Goal: Feedback & Contribution: Submit feedback/report problem

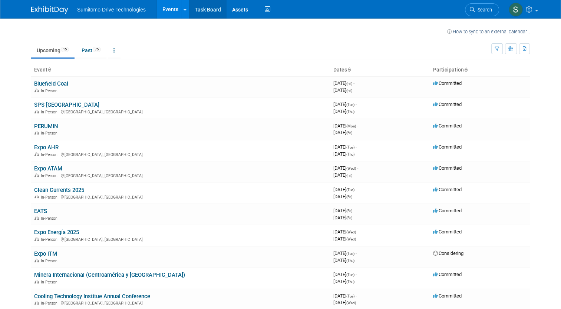
click at [204, 7] on link "Task Board" at bounding box center [207, 9] width 37 height 19
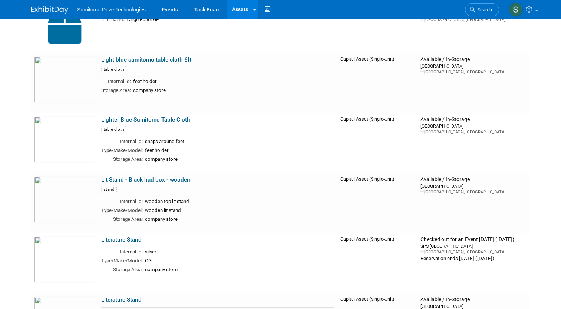
scroll to position [8123, 0]
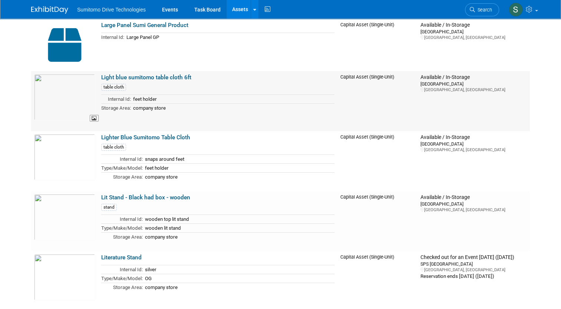
click at [68, 99] on img at bounding box center [64, 97] width 61 height 46
click at [142, 138] on link "Lighter Blue Sumitomo Table Cloth" at bounding box center [145, 137] width 89 height 7
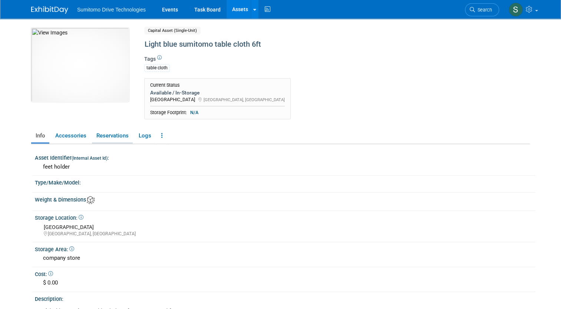
click at [102, 136] on link "Reservations" at bounding box center [112, 135] width 41 height 13
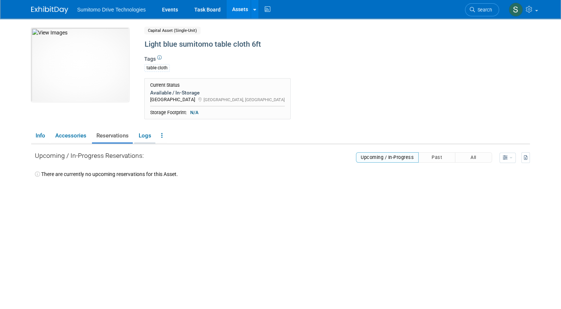
click at [142, 136] on link "Logs" at bounding box center [144, 135] width 21 height 13
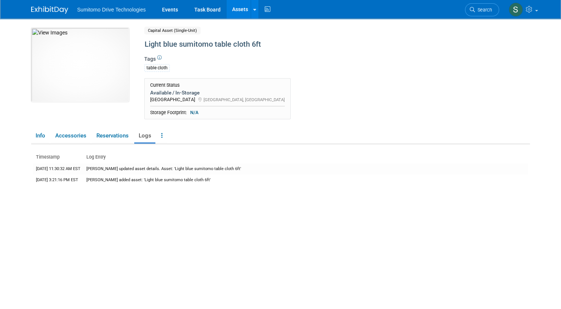
click at [150, 69] on div "table cloth" at bounding box center [157, 68] width 26 height 8
click at [156, 94] on div "Available / In-Storage" at bounding box center [217, 92] width 135 height 7
click at [157, 133] on link at bounding box center [162, 135] width 10 height 13
click at [133, 153] on table "Timestamp Log Entry 1/19/2023 11:30:32 AM EST Brittany Mitchell updated asset d…" at bounding box center [280, 169] width 495 height 34
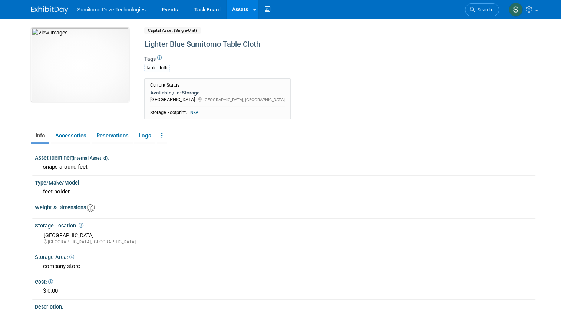
click at [89, 66] on img at bounding box center [80, 65] width 98 height 74
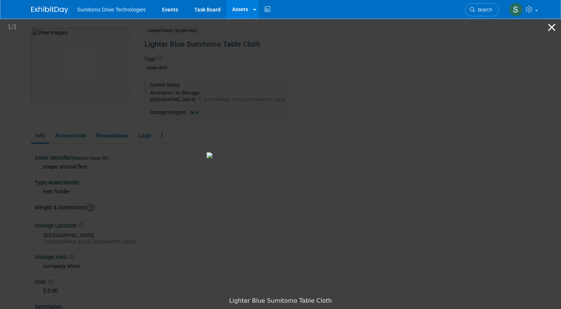
click at [555, 26] on button "Close gallery" at bounding box center [552, 27] width 19 height 17
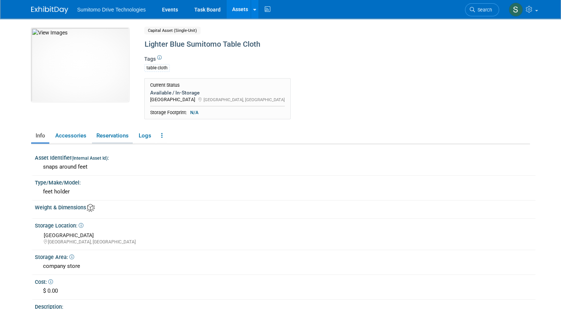
click at [110, 134] on link "Reservations" at bounding box center [112, 135] width 41 height 13
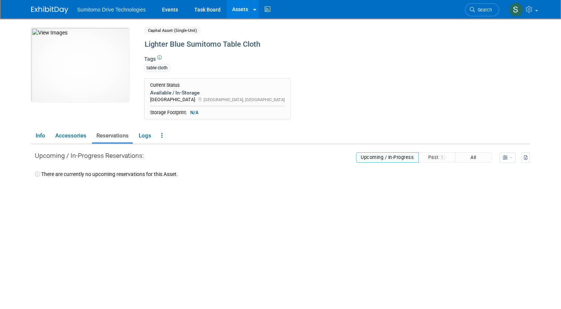
click at [469, 155] on button "All" at bounding box center [473, 157] width 37 height 10
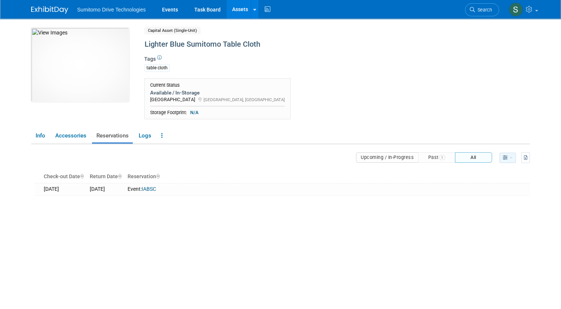
click at [513, 156] on button "button" at bounding box center [508, 158] width 16 height 10
click at [488, 194] on link "Calendar View" at bounding box center [479, 195] width 62 height 10
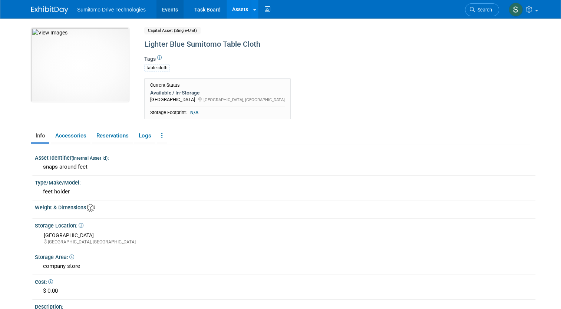
click at [167, 9] on link "Events" at bounding box center [170, 9] width 27 height 19
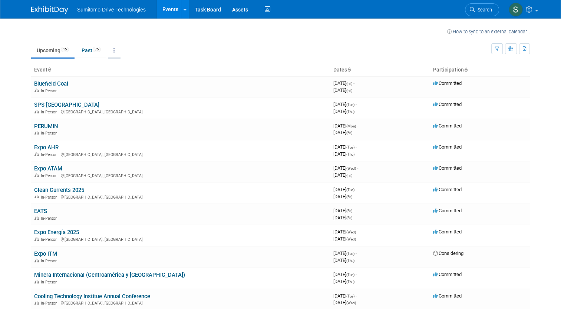
click at [113, 51] on link at bounding box center [114, 50] width 13 height 14
click at [236, 45] on ul "Upcoming 15 Past 75 All Events 90 Past and Upcoming Grouped Annually Events gro…" at bounding box center [261, 51] width 460 height 17
click at [208, 9] on link "Task Board" at bounding box center [207, 9] width 37 height 19
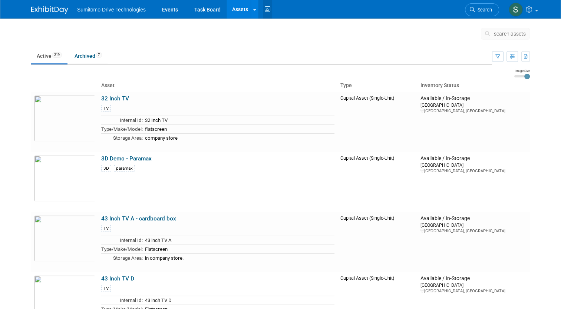
click at [263, 7] on icon at bounding box center [267, 9] width 9 height 11
click at [535, 12] on icon at bounding box center [530, 9] width 9 height 7
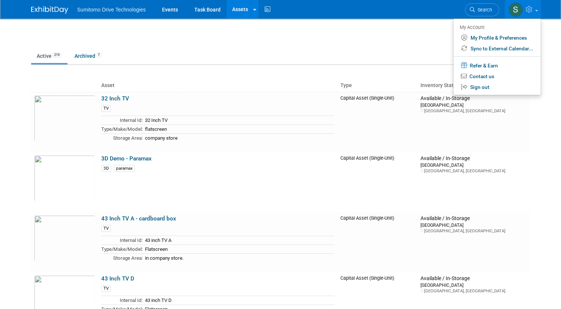
click at [379, 41] on td at bounding box center [268, 35] width 426 height 19
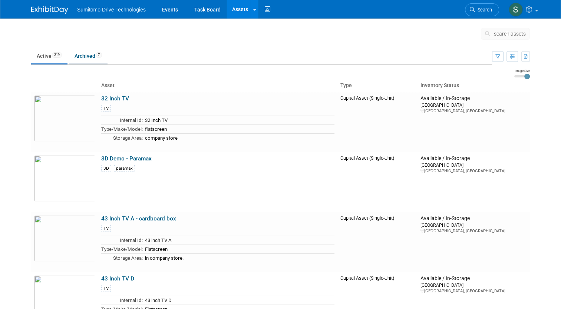
click at [85, 56] on link "Archived 7" at bounding box center [88, 56] width 39 height 14
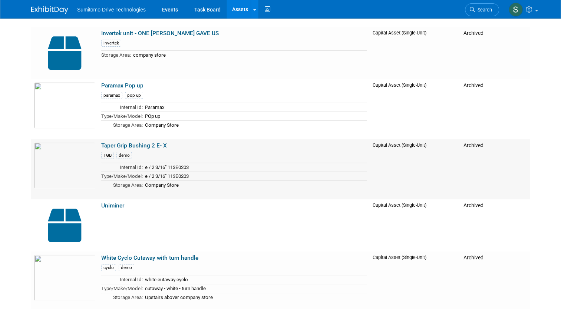
scroll to position [185, 0]
click at [107, 85] on link "Paramax Pop up" at bounding box center [122, 85] width 42 height 7
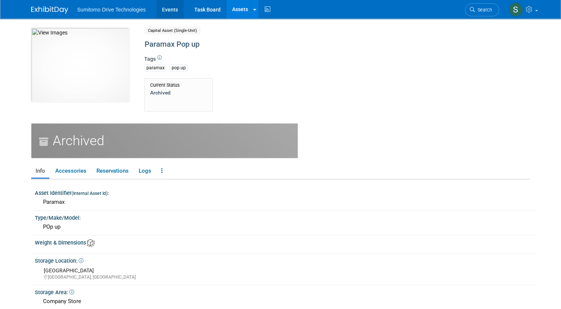
click at [171, 8] on link "Events" at bounding box center [170, 9] width 27 height 19
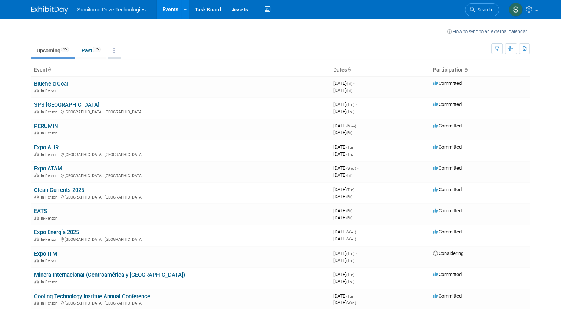
click at [114, 52] on icon at bounding box center [114, 50] width 1 height 5
click at [258, 41] on td "Upcoming 15 Past 75 All Events 90 Past and Upcoming Grouped Annually Events gro…" at bounding box center [261, 47] width 460 height 24
click at [263, 10] on icon at bounding box center [267, 9] width 9 height 11
click at [485, 10] on span "Search" at bounding box center [483, 10] width 17 height 6
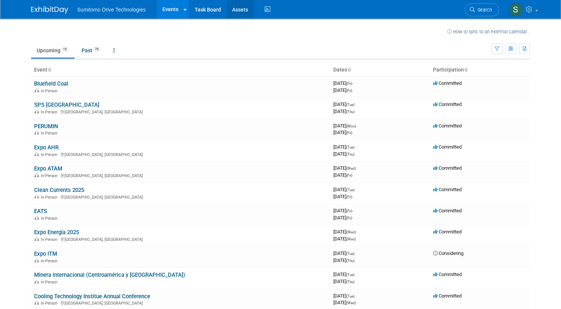
click at [233, 10] on link "Assets" at bounding box center [240, 9] width 27 height 19
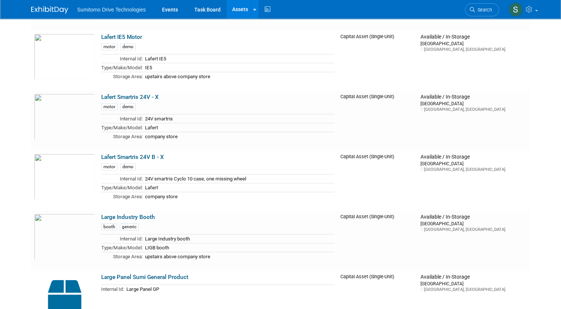
scroll to position [7864, 0]
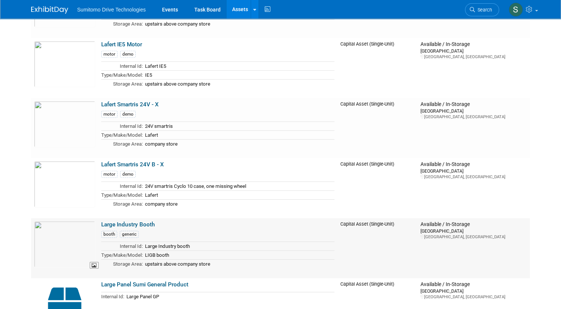
click at [72, 237] on img at bounding box center [64, 244] width 61 height 46
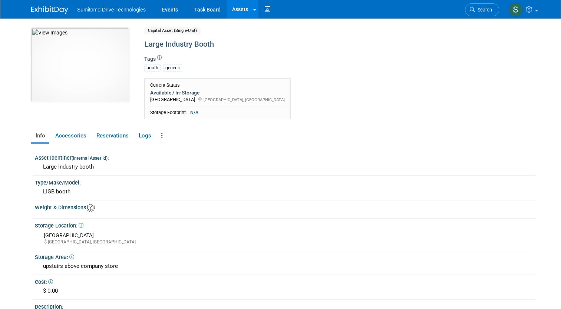
click at [161, 93] on div "Available / In-Storage" at bounding box center [217, 92] width 135 height 7
click at [144, 68] on div "booth" at bounding box center [152, 68] width 16 height 8
click at [115, 133] on link "Reservations" at bounding box center [112, 135] width 41 height 13
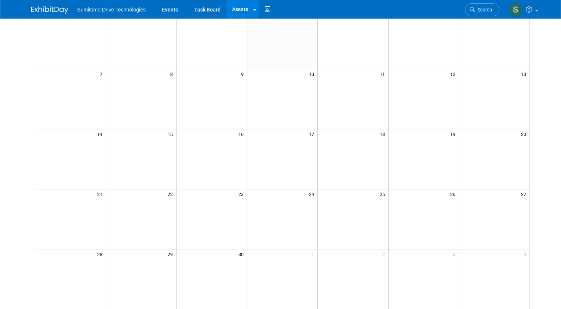
scroll to position [185, 0]
click at [128, 217] on td at bounding box center [141, 215] width 70 height 60
click at [144, 204] on td at bounding box center [141, 215] width 70 height 60
click at [144, 203] on td at bounding box center [141, 215] width 70 height 60
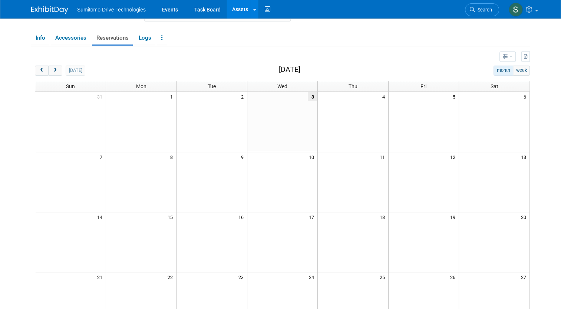
scroll to position [74, 0]
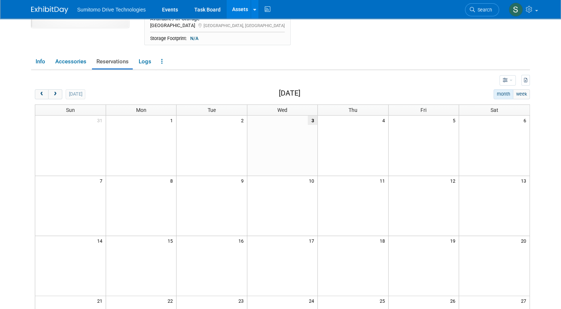
click at [313, 128] on td at bounding box center [282, 146] width 70 height 60
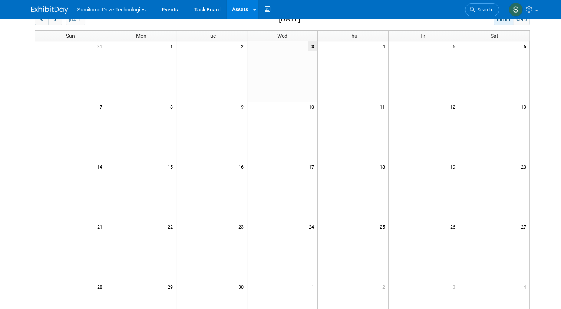
scroll to position [223, 0]
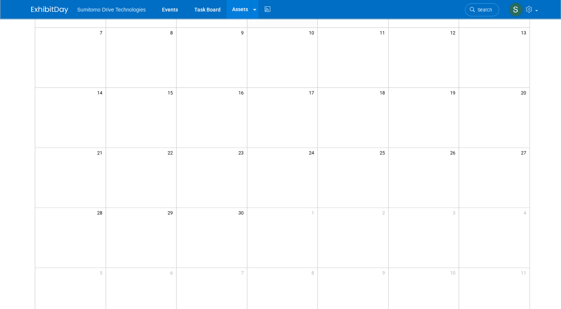
click at [274, 162] on td at bounding box center [282, 178] width 70 height 60
click at [278, 162] on td at bounding box center [282, 178] width 70 height 60
drag, startPoint x: 269, startPoint y: 162, endPoint x: 205, endPoint y: 163, distance: 64.2
click at [253, 164] on td at bounding box center [282, 178] width 70 height 60
click at [199, 167] on td at bounding box center [212, 178] width 70 height 60
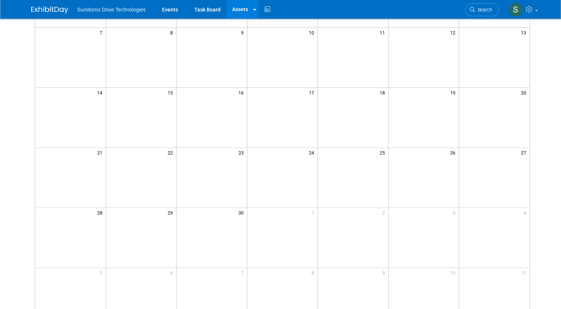
drag, startPoint x: 164, startPoint y: 161, endPoint x: 116, endPoint y: 154, distance: 48.7
click at [154, 162] on td at bounding box center [141, 178] width 70 height 60
click at [116, 155] on td "22" at bounding box center [141, 152] width 70 height 9
drag, startPoint x: 174, startPoint y: 139, endPoint x: 279, endPoint y: 128, distance: 105.5
click at [225, 130] on tr at bounding box center [282, 118] width 494 height 60
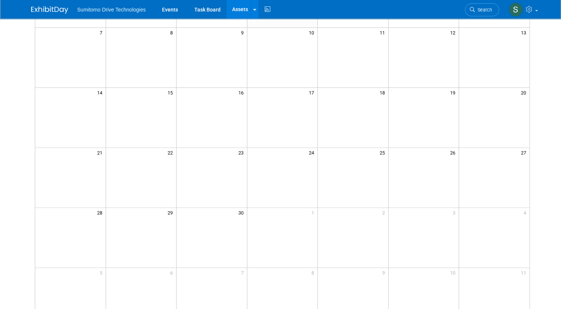
drag, startPoint x: 363, startPoint y: 132, endPoint x: 387, endPoint y: 111, distance: 31.8
click at [364, 131] on td at bounding box center [353, 118] width 70 height 60
drag, startPoint x: 422, startPoint y: 113, endPoint x: 444, endPoint y: 118, distance: 22.8
click at [444, 118] on td at bounding box center [423, 118] width 70 height 60
drag, startPoint x: 446, startPoint y: 119, endPoint x: 243, endPoint y: 122, distance: 202.5
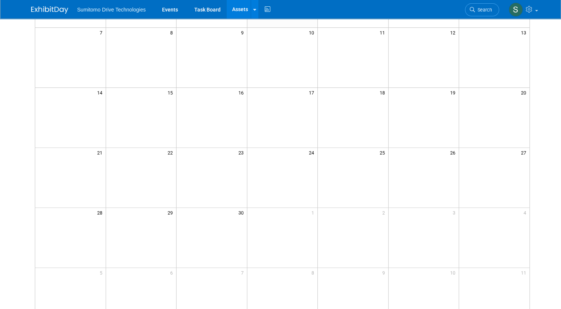
click at [440, 120] on td at bounding box center [423, 118] width 70 height 60
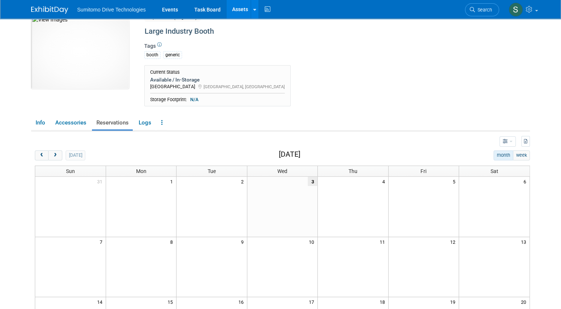
scroll to position [0, 0]
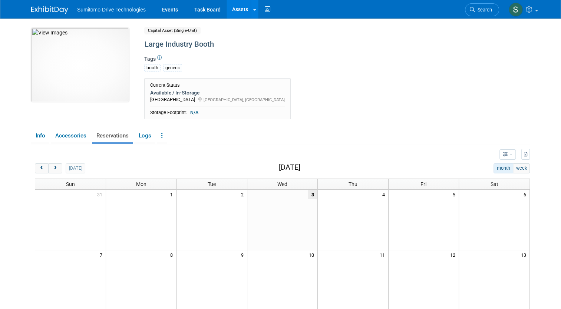
click at [250, 194] on td "3" at bounding box center [282, 194] width 70 height 9
click at [239, 195] on td "2" at bounding box center [212, 194] width 70 height 9
drag, startPoint x: 239, startPoint y: 195, endPoint x: 185, endPoint y: 164, distance: 61.7
click at [237, 195] on td "2" at bounding box center [212, 194] width 70 height 9
click at [110, 135] on link "Reservations" at bounding box center [112, 135] width 41 height 13
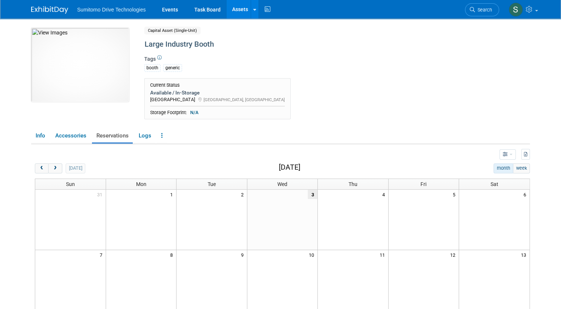
click at [111, 135] on link "Reservations" at bounding box center [112, 135] width 41 height 13
click at [294, 223] on td at bounding box center [282, 220] width 70 height 60
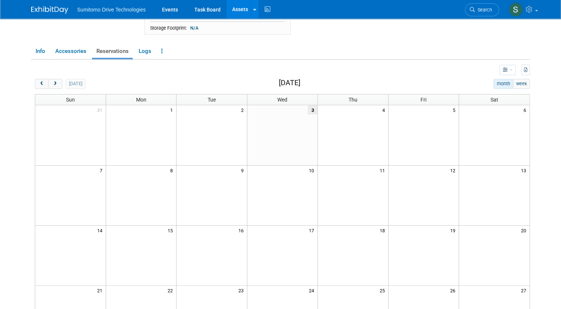
scroll to position [62, 0]
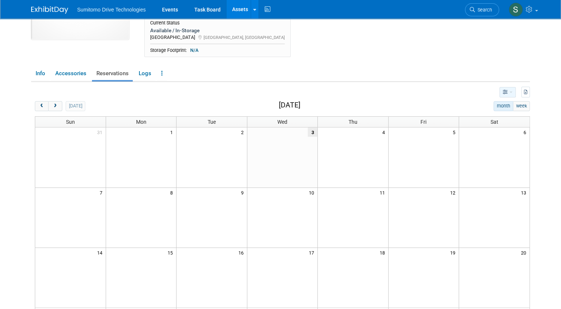
click at [513, 92] on span "button" at bounding box center [511, 92] width 3 height 1
click at [550, 115] on body "Sumitomo Drive Technologies Events Task Board Assets" at bounding box center [280, 92] width 561 height 309
click at [413, 159] on td at bounding box center [423, 158] width 70 height 60
click at [412, 159] on td at bounding box center [423, 158] width 70 height 60
click at [411, 158] on td at bounding box center [423, 158] width 70 height 60
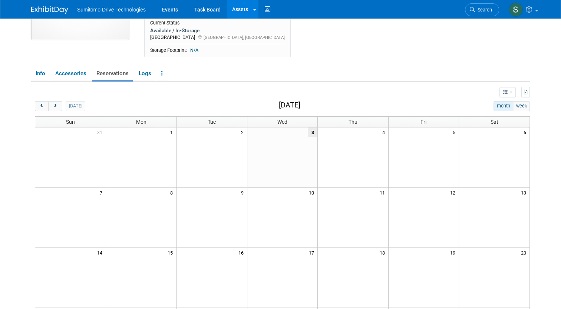
click at [410, 155] on td at bounding box center [423, 158] width 70 height 60
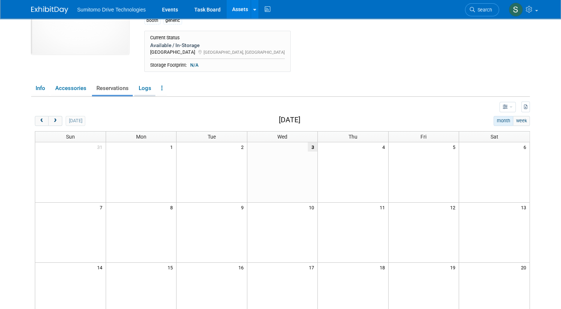
scroll to position [25, 0]
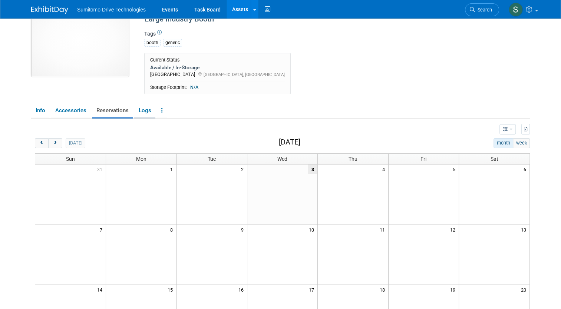
click at [141, 111] on link "Logs" at bounding box center [144, 110] width 21 height 13
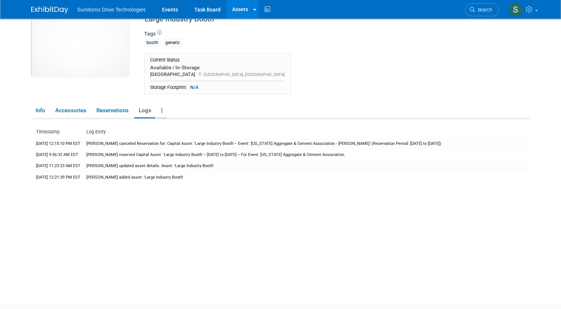
click at [158, 109] on link at bounding box center [162, 110] width 10 height 13
click at [171, 124] on link "Reservation Policy" at bounding box center [186, 125] width 59 height 13
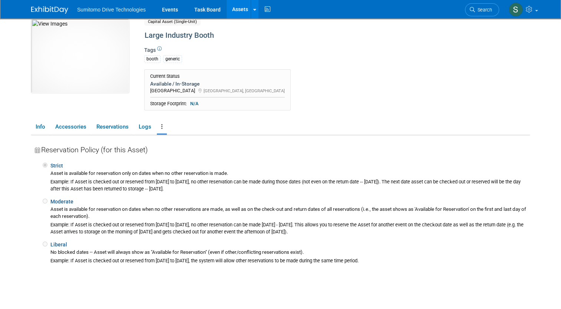
scroll to position [0, 0]
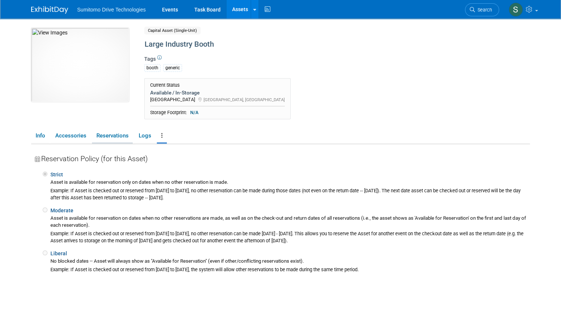
click at [110, 137] on link "Reservations" at bounding box center [112, 135] width 41 height 13
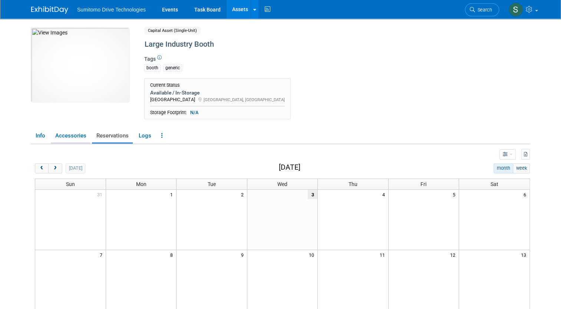
click at [69, 138] on link "Accessories" at bounding box center [71, 135] width 40 height 13
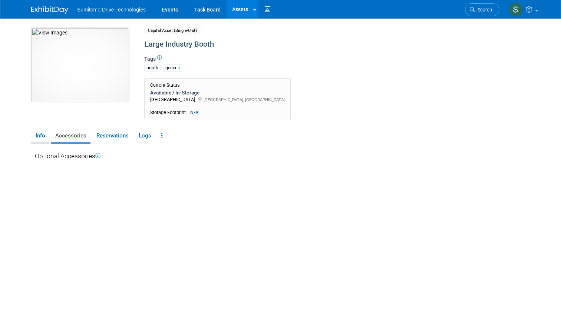
click at [34, 142] on link "Info" at bounding box center [40, 135] width 18 height 13
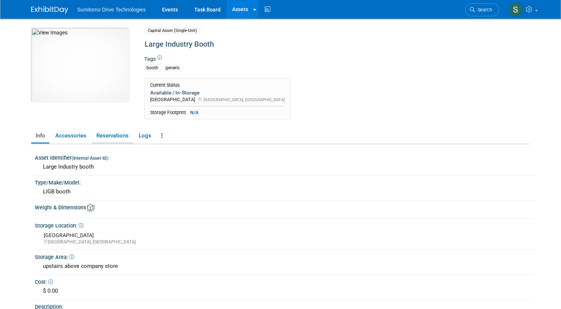
click at [118, 136] on link "Reservations" at bounding box center [112, 135] width 41 height 13
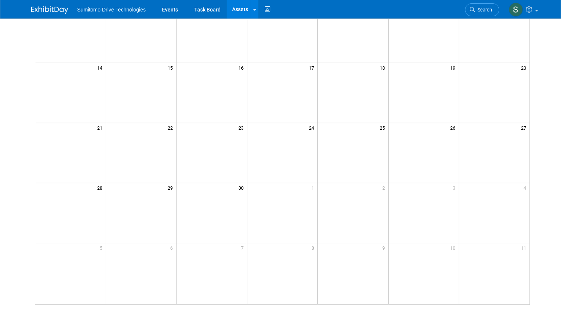
scroll to position [174, 0]
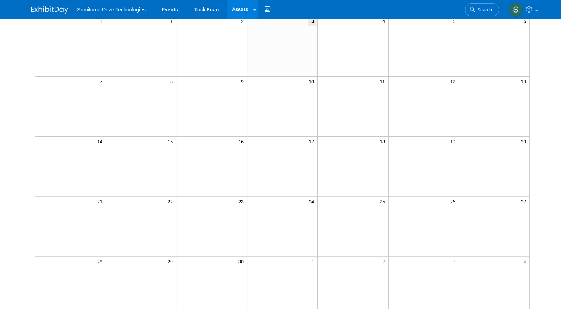
click at [236, 218] on td at bounding box center [212, 227] width 70 height 60
drag, startPoint x: 236, startPoint y: 217, endPoint x: 220, endPoint y: 227, distance: 18.9
click at [220, 227] on td at bounding box center [212, 227] width 70 height 60
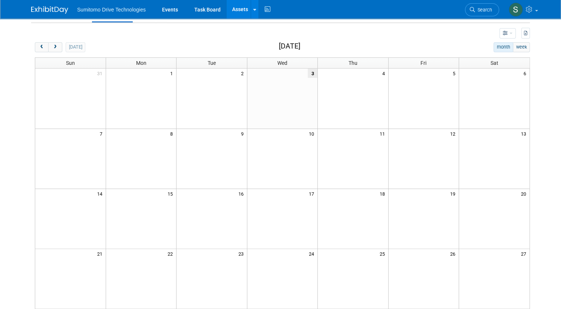
scroll to position [0, 0]
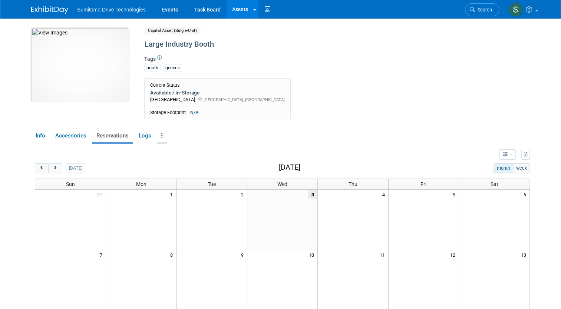
click at [160, 137] on link at bounding box center [162, 135] width 10 height 13
click at [166, 151] on link "Reservation Policy" at bounding box center [186, 150] width 59 height 13
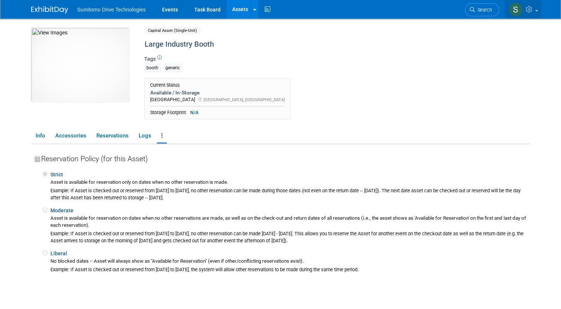
click at [532, 10] on icon at bounding box center [530, 9] width 9 height 7
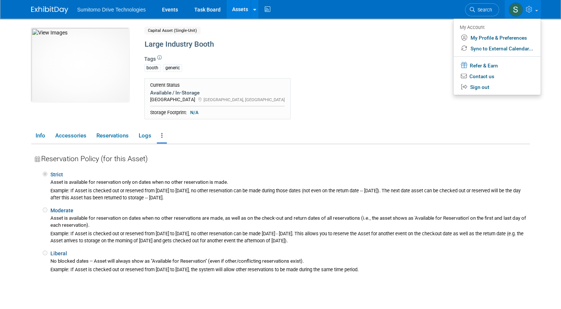
click at [333, 103] on div "Current Status Available / In-Storage SMA VA Warehouse Chesapeake, VA" at bounding box center [309, 100] width 340 height 45
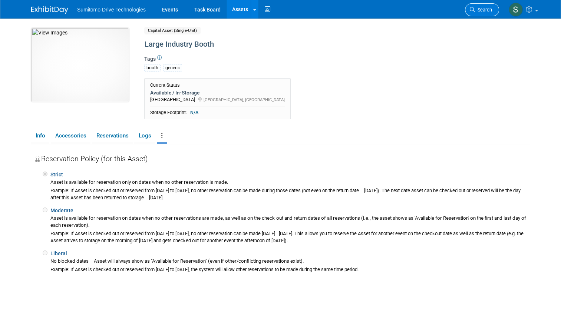
click at [486, 12] on span "Search" at bounding box center [483, 10] width 17 height 6
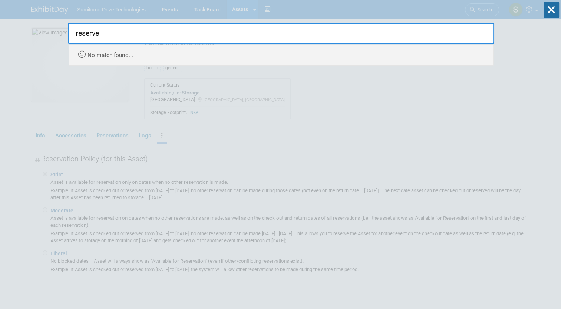
type input "reserve"
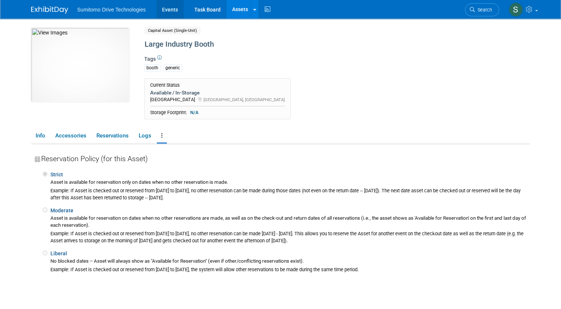
click at [168, 10] on link "Events" at bounding box center [170, 9] width 27 height 19
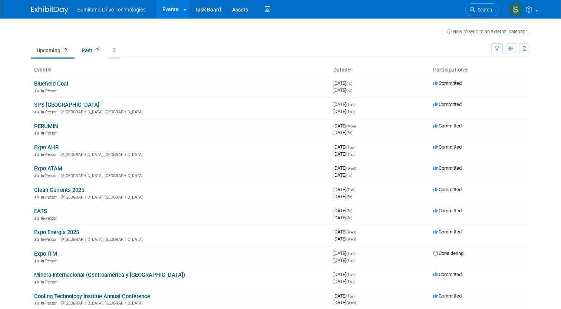
click at [114, 50] on link at bounding box center [114, 50] width 13 height 14
click at [240, 14] on link "Assets" at bounding box center [240, 9] width 27 height 19
click at [523, 11] on img at bounding box center [516, 10] width 14 height 14
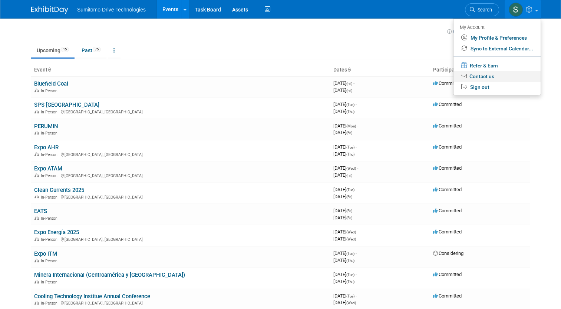
click at [498, 77] on link "Contact us" at bounding box center [497, 76] width 87 height 11
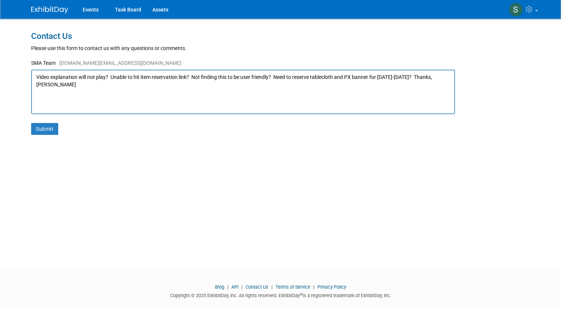
click at [182, 77] on textarea "Video explanation will not play? Unable to hit item reservation link? Not findi…" at bounding box center [243, 92] width 424 height 45
click at [32, 79] on textarea "Video explanation will not play? Unable to hit item reservation and or missing …" at bounding box center [243, 92] width 424 height 45
click at [89, 78] on textarea "Hello- Video explanation will not play? Unable to hit item reservation and or m…" at bounding box center [243, 92] width 424 height 45
click at [65, 99] on textarea "Hello- Explanation video will not play? Unable to hit item reservation and or m…" at bounding box center [243, 92] width 424 height 45
click at [373, 78] on textarea "Hello-Explanation video will not play? Unable to hit item reservation and or mi…" at bounding box center [243, 92] width 424 height 45
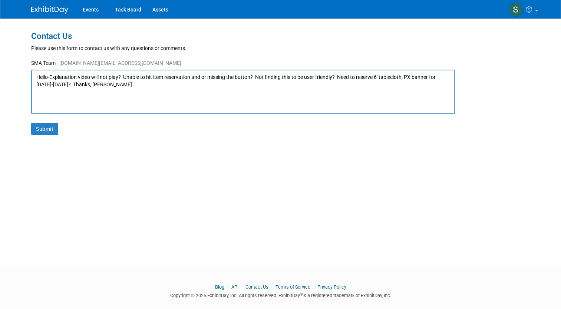
click at [50, 85] on textarea "Hello-Explanation video will not play? Unable to hit item reservation and or mi…" at bounding box center [243, 92] width 424 height 45
click at [402, 79] on textarea "Hello-Explanation video will not play? Unable to hit item reservation and or mi…" at bounding box center [243, 92] width 424 height 45
type textarea "Hello-Explanation video will not play? Unable to hit item reservation and or mi…"
click at [48, 131] on button "Submit" at bounding box center [44, 129] width 27 height 12
